Goal: Transaction & Acquisition: Purchase product/service

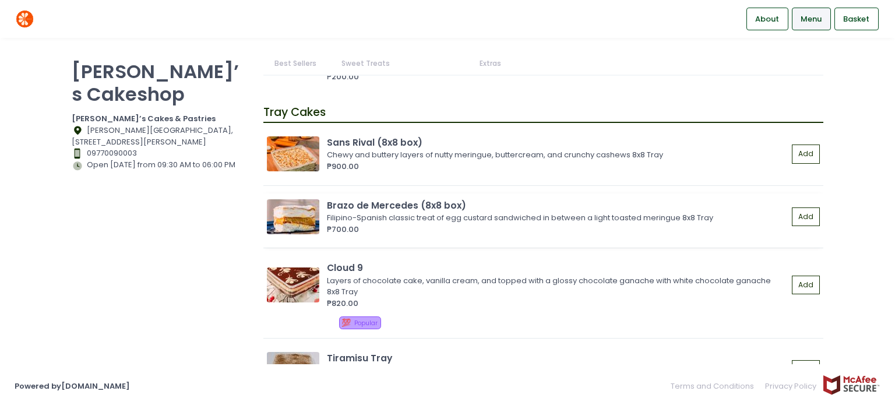
scroll to position [1223, 0]
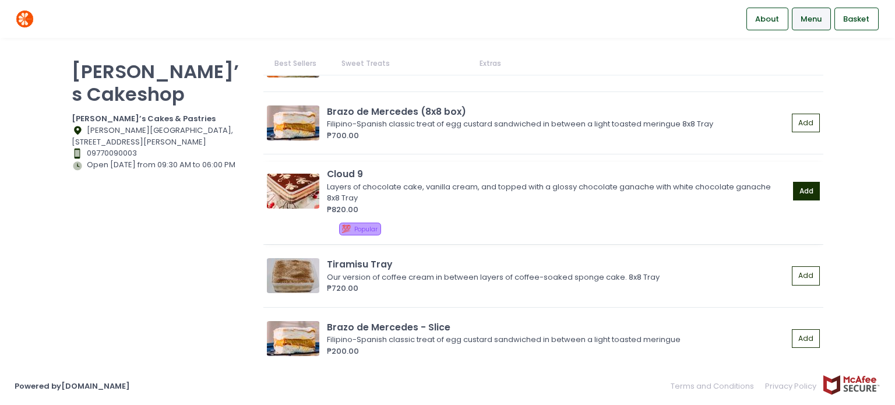
click at [795, 189] on button "Add" at bounding box center [806, 191] width 27 height 19
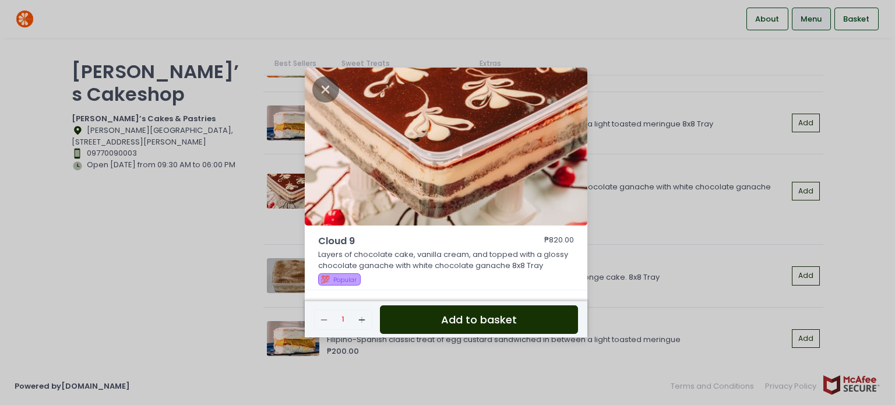
click at [455, 320] on button "Add to basket" at bounding box center [479, 319] width 198 height 29
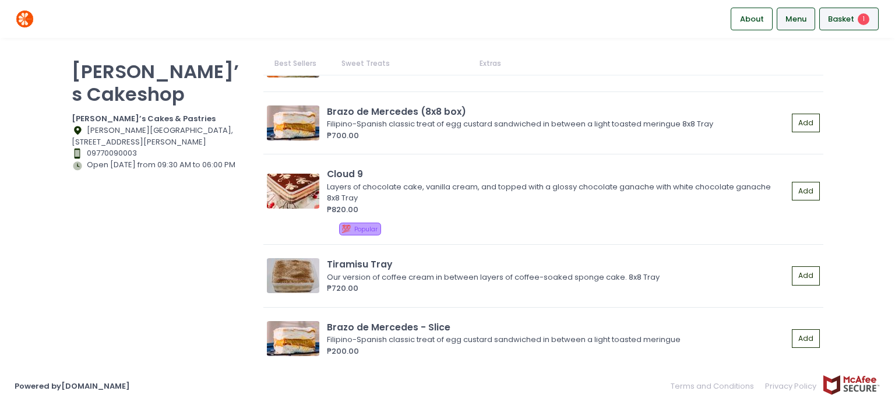
click at [857, 18] on span "1" at bounding box center [863, 19] width 12 height 12
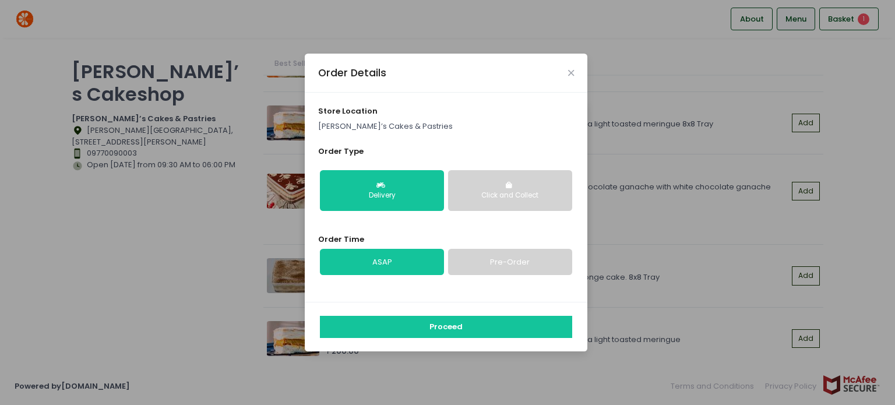
click at [499, 260] on link "Pre-Order" at bounding box center [510, 262] width 124 height 27
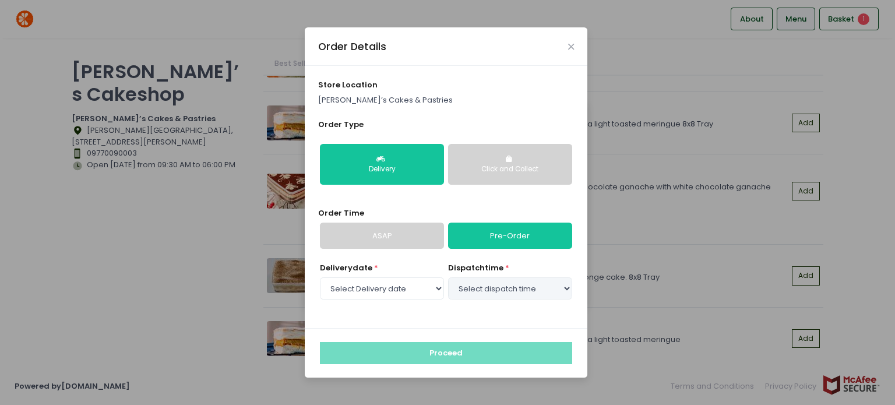
select select "2025-10-09"
click at [408, 287] on select "Select Delivery date Thursday, Oct 9th Friday, Oct 10th Saturday, Oct 11th Mond…" at bounding box center [382, 288] width 124 height 22
click at [485, 294] on select "Select dispatch time 03:00 PM - 03:30 PM 03:30 PM - 04:00 PM 04:00 PM - 04:30 P…" at bounding box center [510, 288] width 124 height 22
select select "15:30"
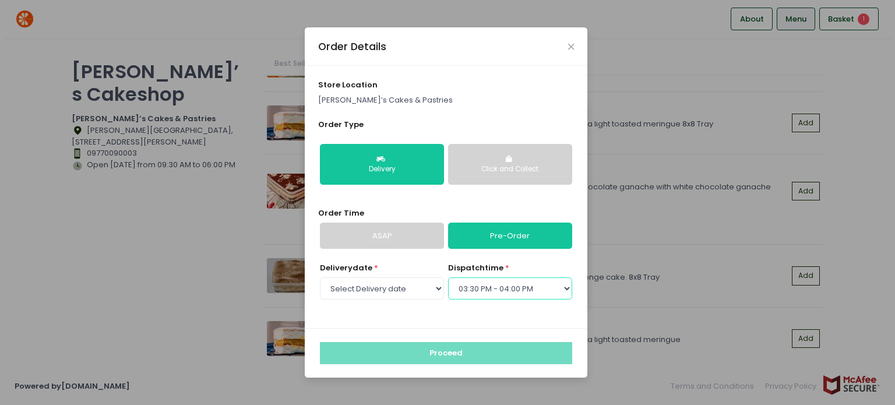
click at [448, 277] on select "Select dispatch time 03:00 PM - 03:30 PM 03:30 PM - 04:00 PM 04:00 PM - 04:30 P…" at bounding box center [510, 288] width 124 height 22
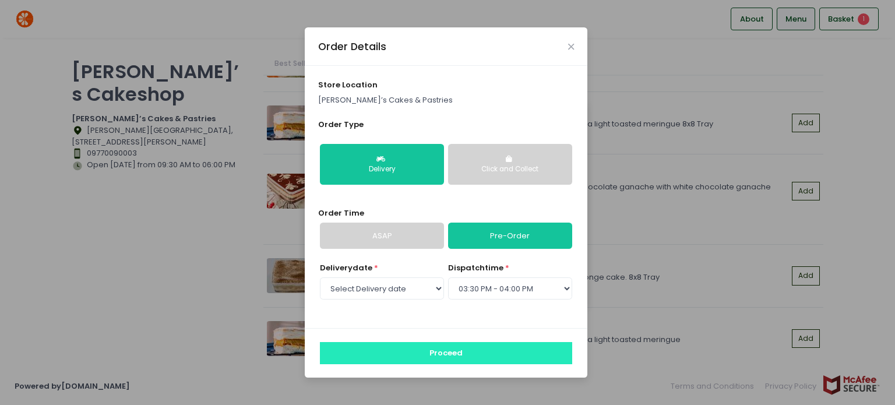
click at [466, 352] on button "Proceed" at bounding box center [446, 353] width 252 height 22
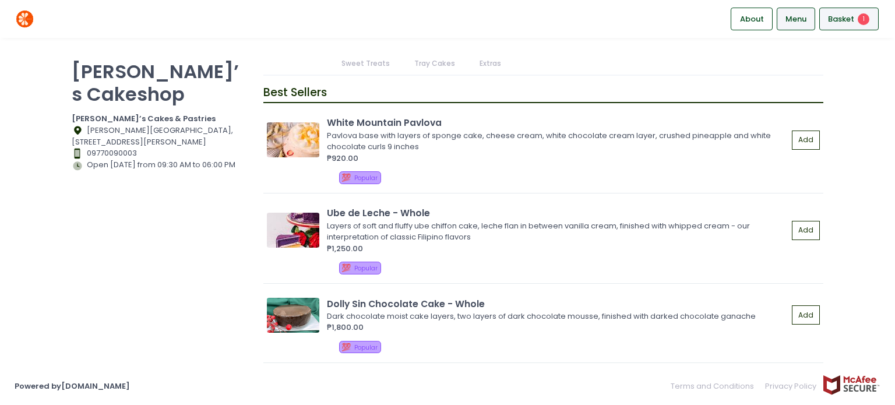
click at [849, 23] on span "Basket" at bounding box center [841, 19] width 26 height 12
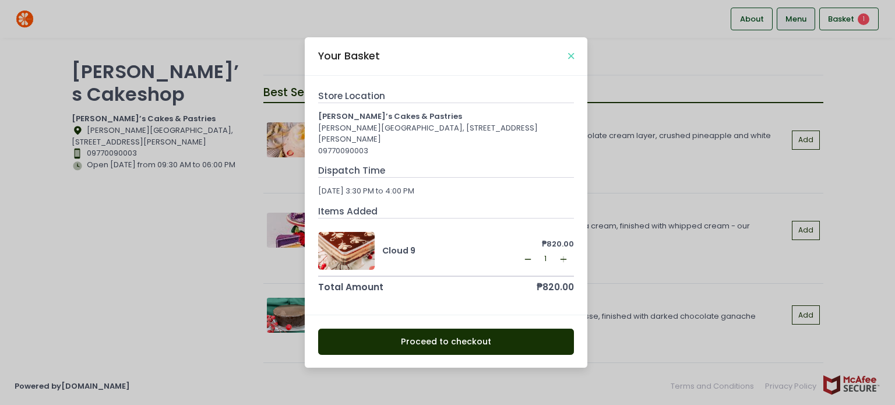
click at [570, 54] on icon "Close" at bounding box center [571, 56] width 6 height 9
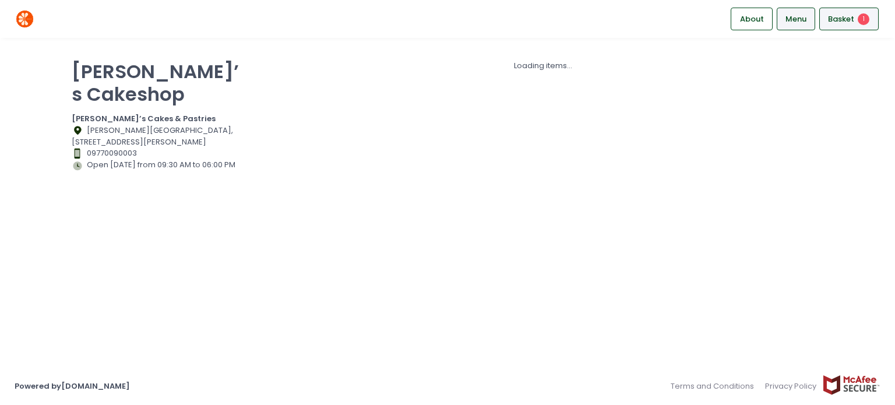
click at [852, 23] on span "Basket" at bounding box center [841, 19] width 26 height 12
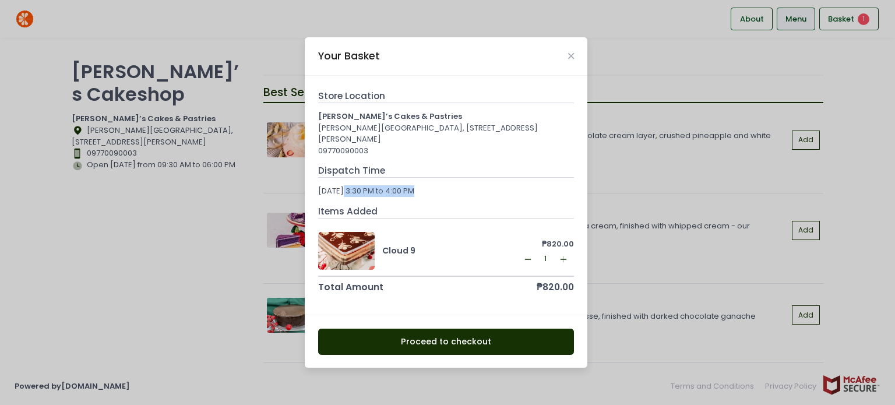
drag, startPoint x: 346, startPoint y: 189, endPoint x: 450, endPoint y: 193, distance: 104.3
click at [450, 193] on div "[DATE] 3:30 PM to 4:00 PM" at bounding box center [446, 191] width 256 height 12
click at [438, 340] on button "Proceed to checkout" at bounding box center [446, 342] width 256 height 26
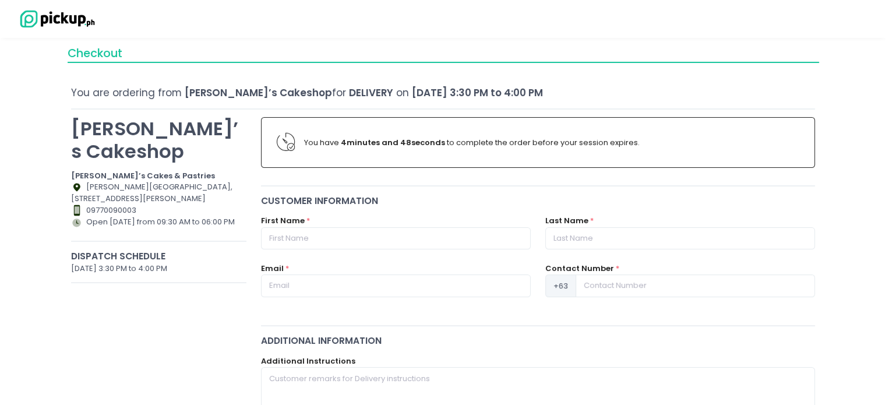
scroll to position [14, 0]
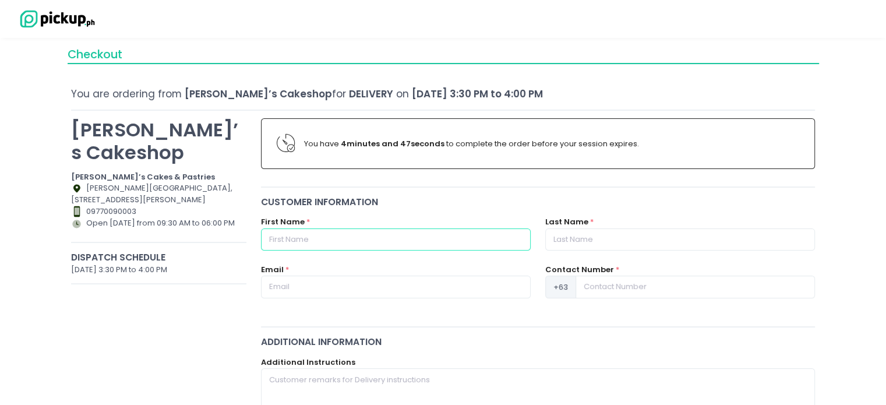
click at [323, 236] on input "text" at bounding box center [396, 239] width 270 height 22
type input "[PERSON_NAME]"
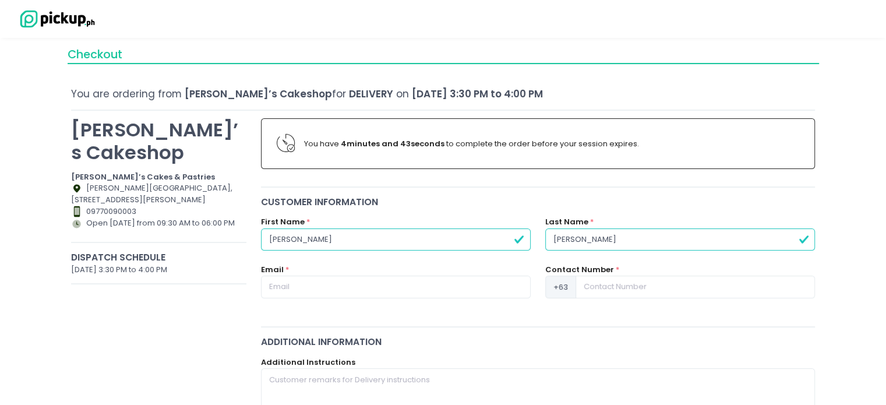
type input "[PERSON_NAME]"
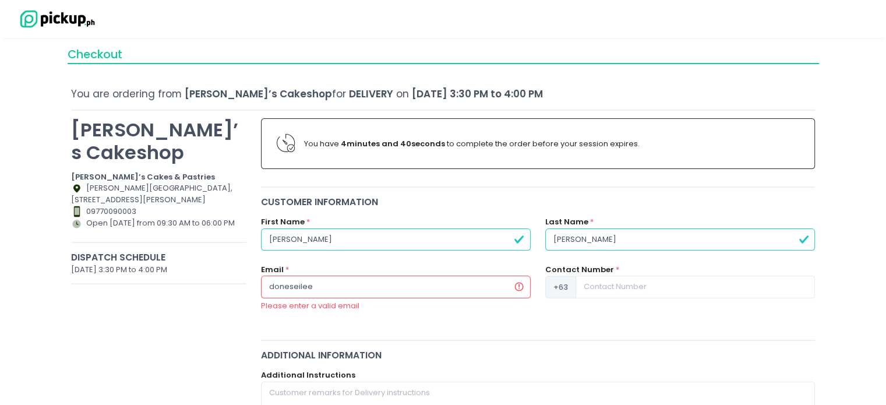
type input "[EMAIL_ADDRESS][DOMAIN_NAME]"
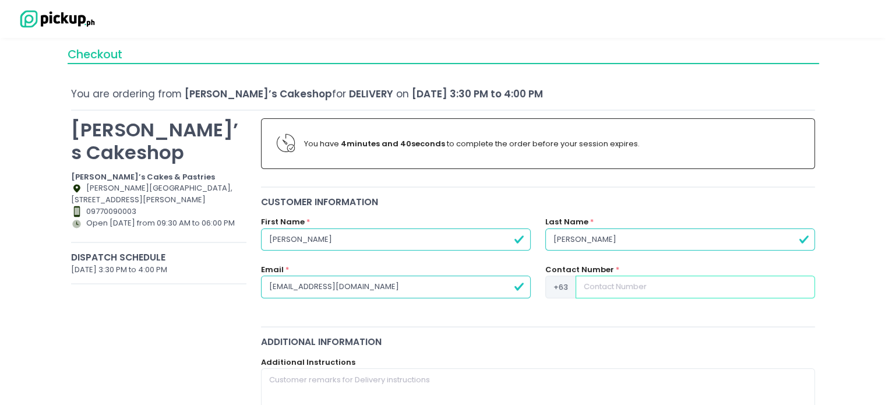
click at [617, 283] on input at bounding box center [695, 287] width 239 height 22
type input "9177098324"
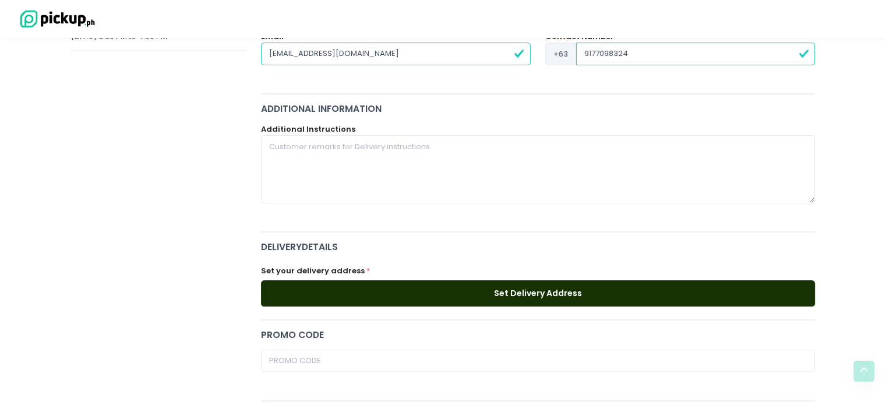
scroll to position [363, 0]
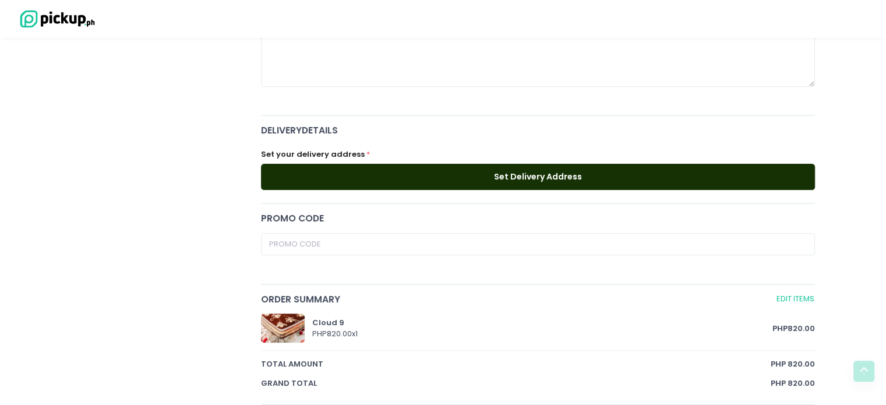
click at [450, 177] on button "Set Delivery Address" at bounding box center [538, 177] width 555 height 26
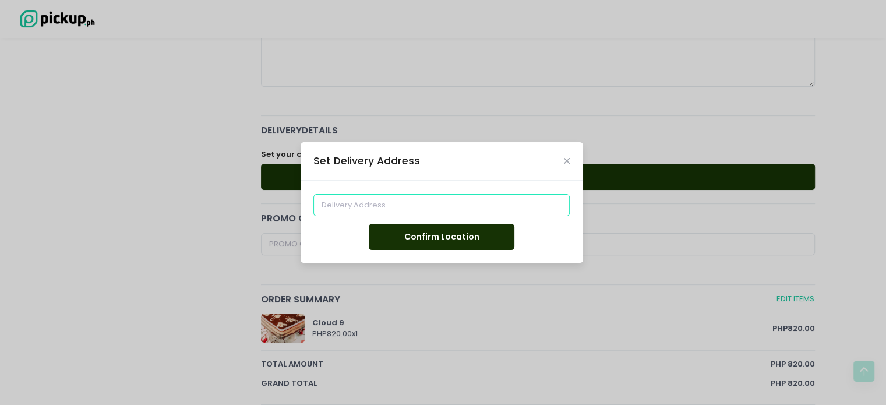
click at [382, 202] on input at bounding box center [441, 205] width 256 height 22
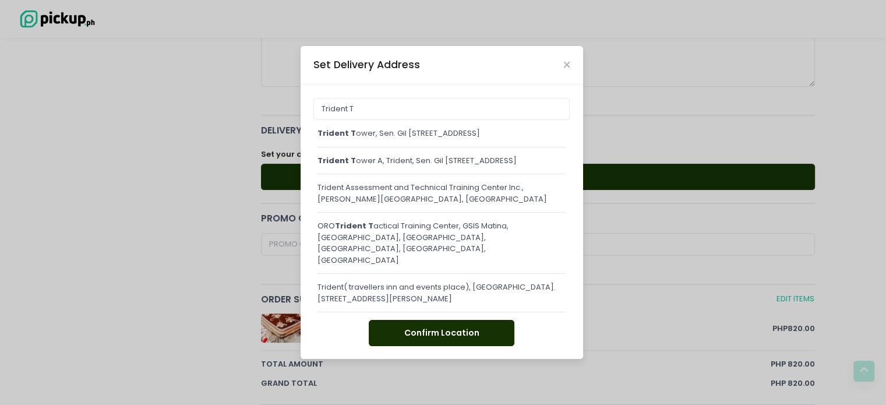
click at [392, 136] on div "Trident T ower, Sen. Gil [STREET_ADDRESS]" at bounding box center [441, 134] width 249 height 12
type input "[GEOGRAPHIC_DATA], Sen. Gil [STREET_ADDRESS]"
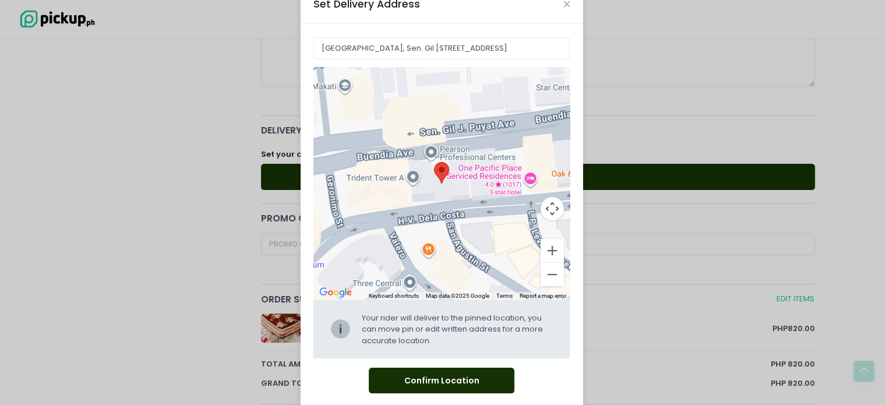
scroll to position [42, 0]
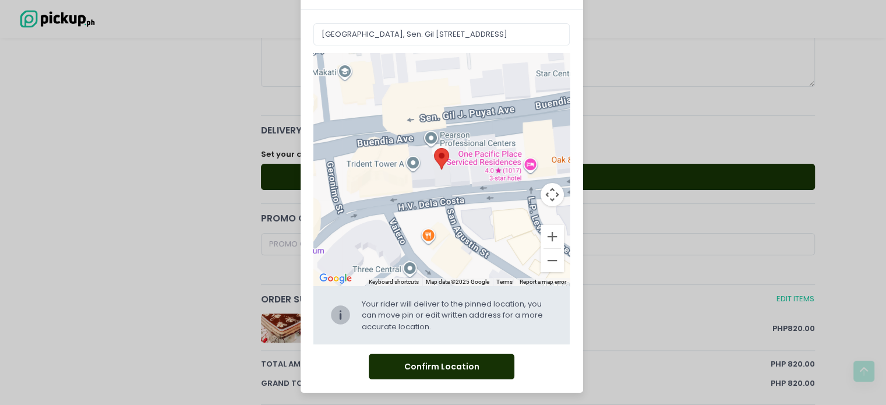
click at [432, 369] on button "Confirm Location" at bounding box center [442, 367] width 146 height 26
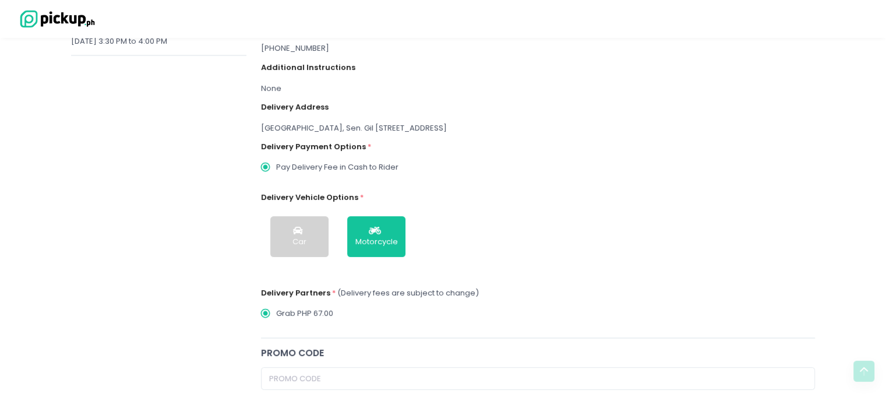
scroll to position [233, 0]
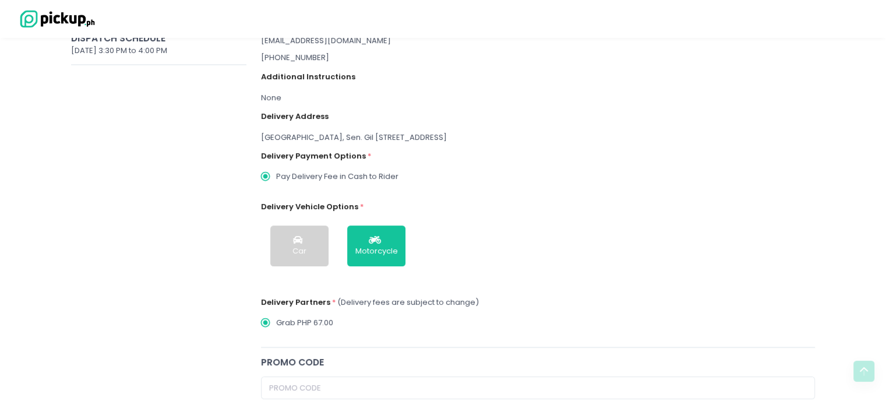
click at [300, 248] on div "Car" at bounding box center [299, 251] width 14 height 12
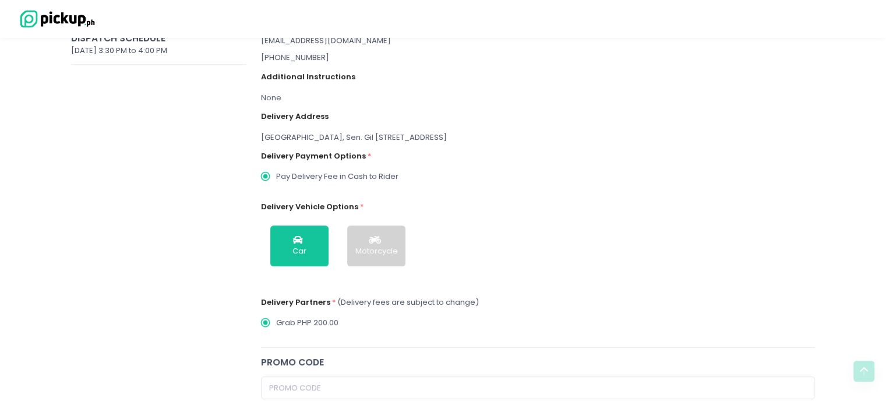
click at [382, 248] on div "Motorcycle" at bounding box center [376, 251] width 43 height 12
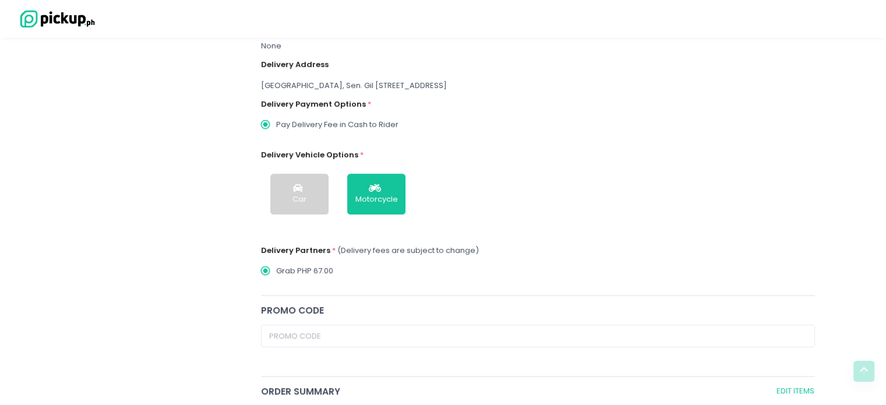
scroll to position [0, 0]
